Goal: Task Accomplishment & Management: Complete application form

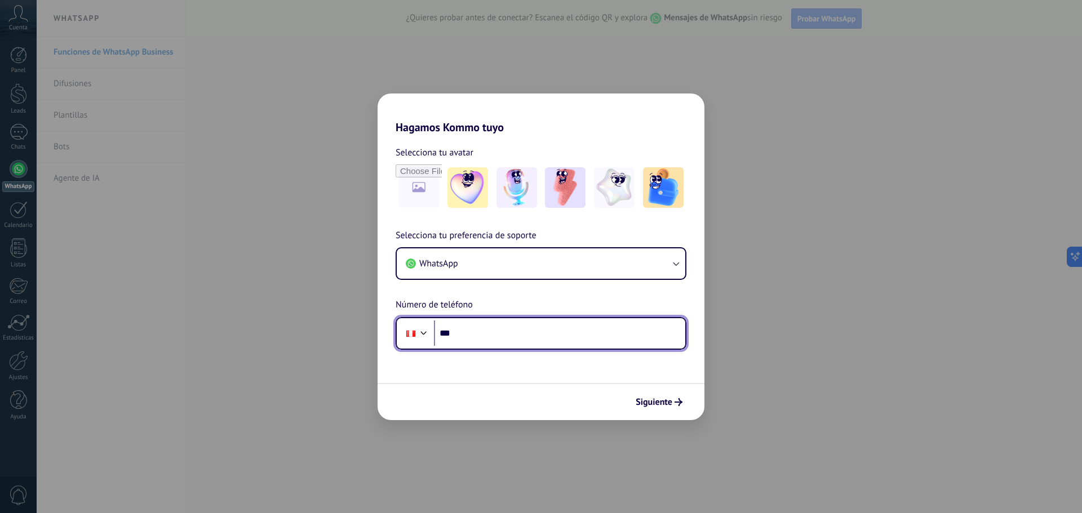
click at [500, 334] on input "***" at bounding box center [559, 334] width 251 height 26
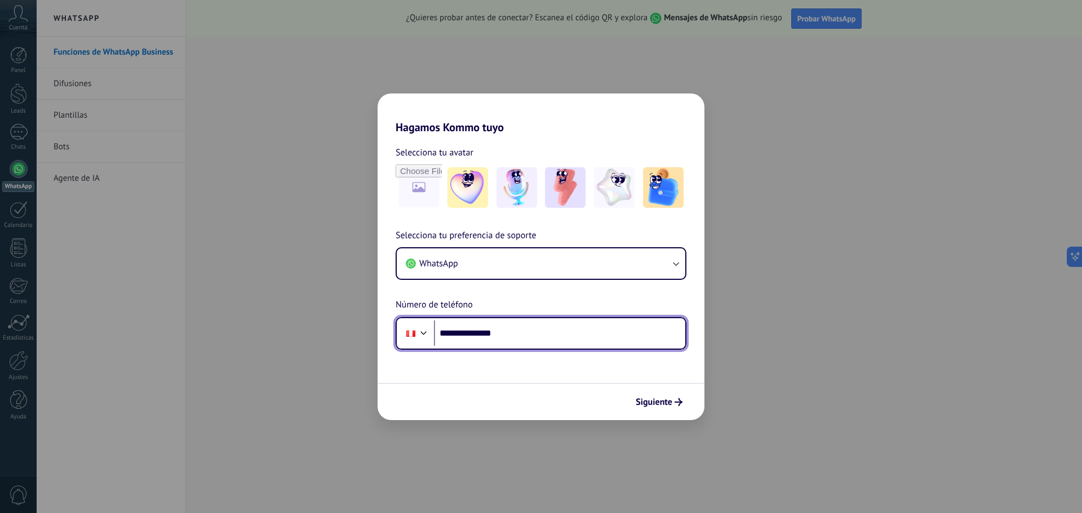
type input "**********"
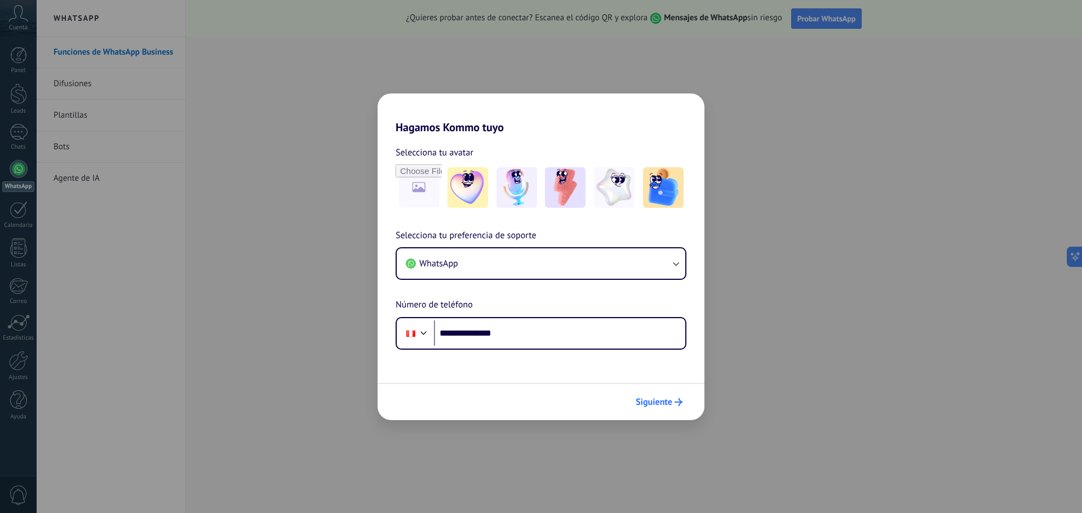
click at [671, 404] on span "Siguiente" at bounding box center [654, 402] width 37 height 8
